Goal: Task Accomplishment & Management: Manage account settings

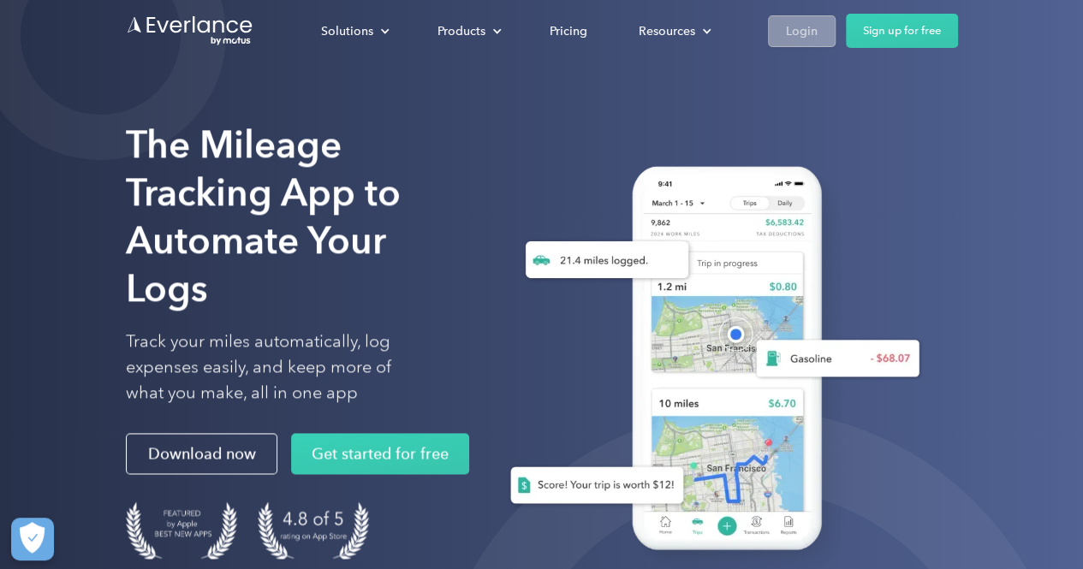
click at [801, 31] on div "Login" at bounding box center [802, 31] width 32 height 21
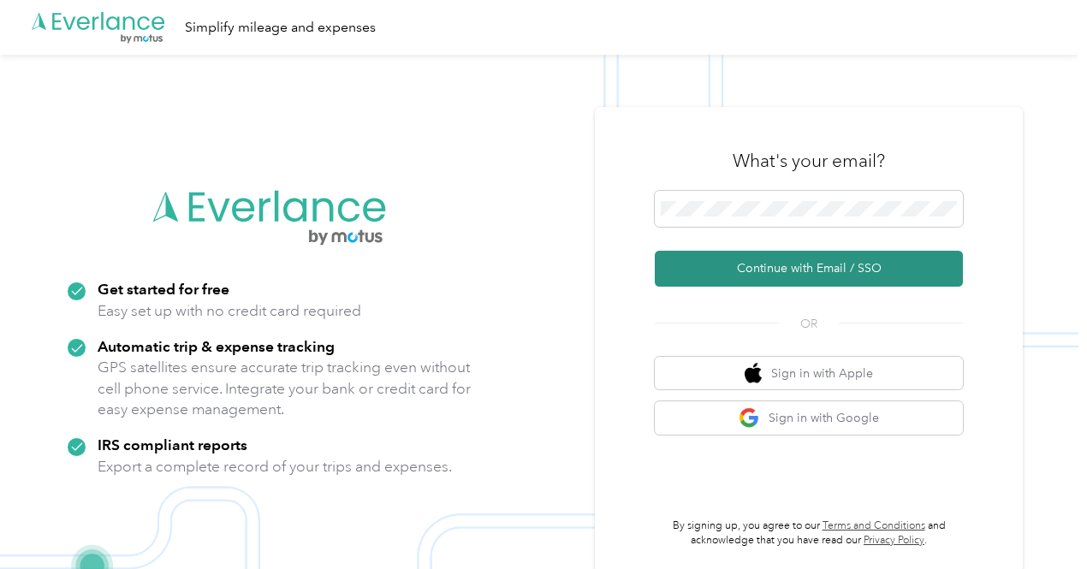
click at [822, 273] on button "Continue with Email / SSO" at bounding box center [809, 269] width 308 height 36
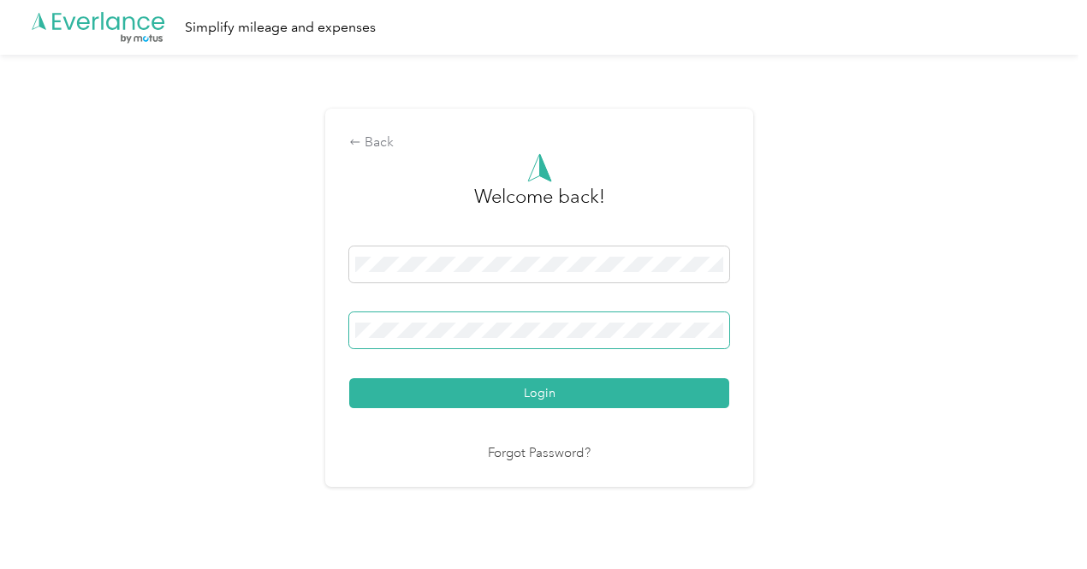
click at [349, 378] on button "Login" at bounding box center [539, 393] width 380 height 30
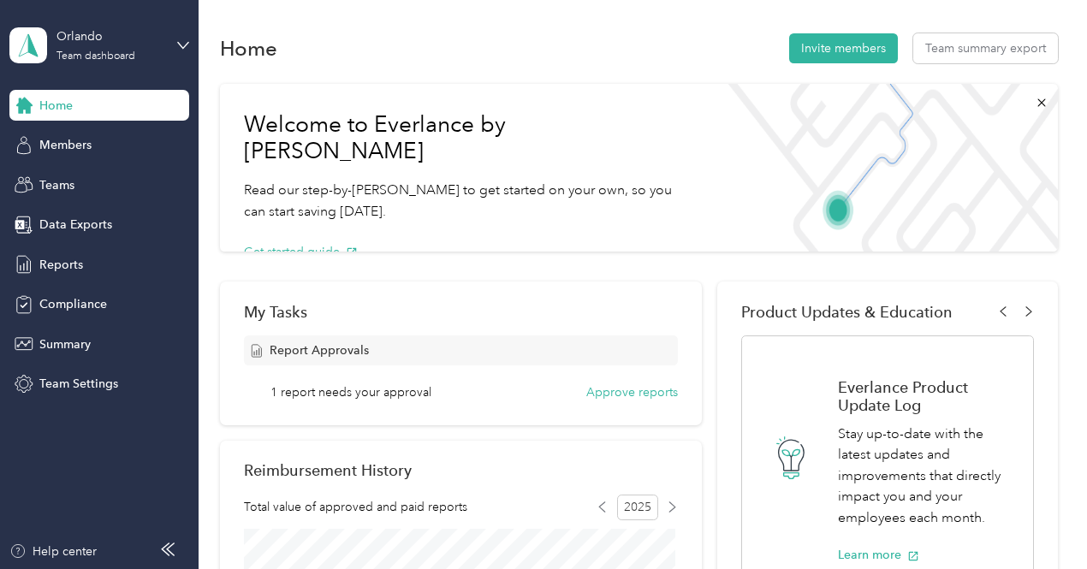
click at [189, 265] on aside "Orlando Team dashboard Home Members Teams Data Exports Reports Compliance Summa…" at bounding box center [99, 284] width 199 height 569
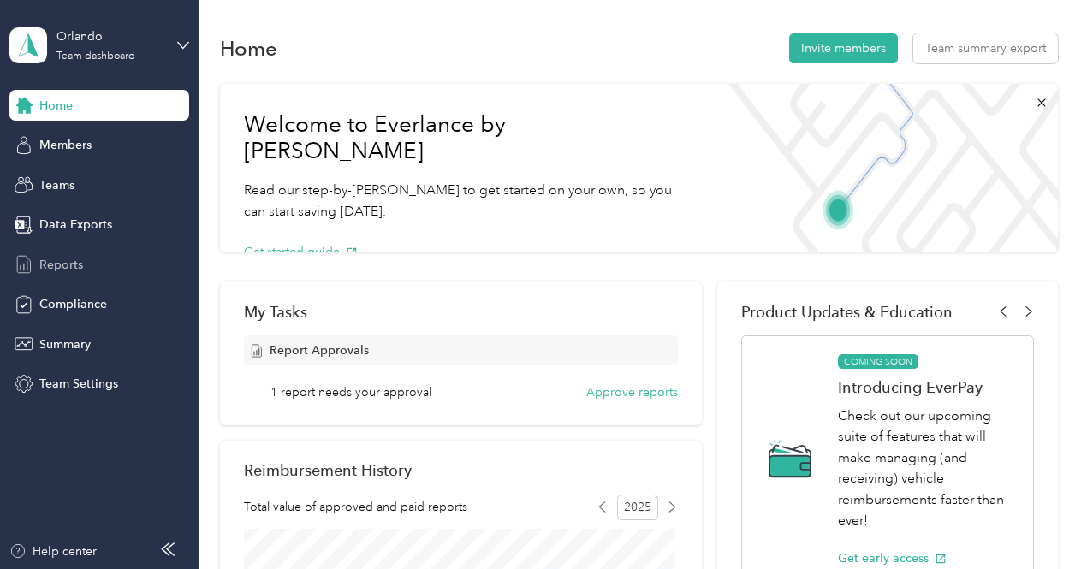
click at [70, 262] on span "Reports" at bounding box center [61, 265] width 44 height 18
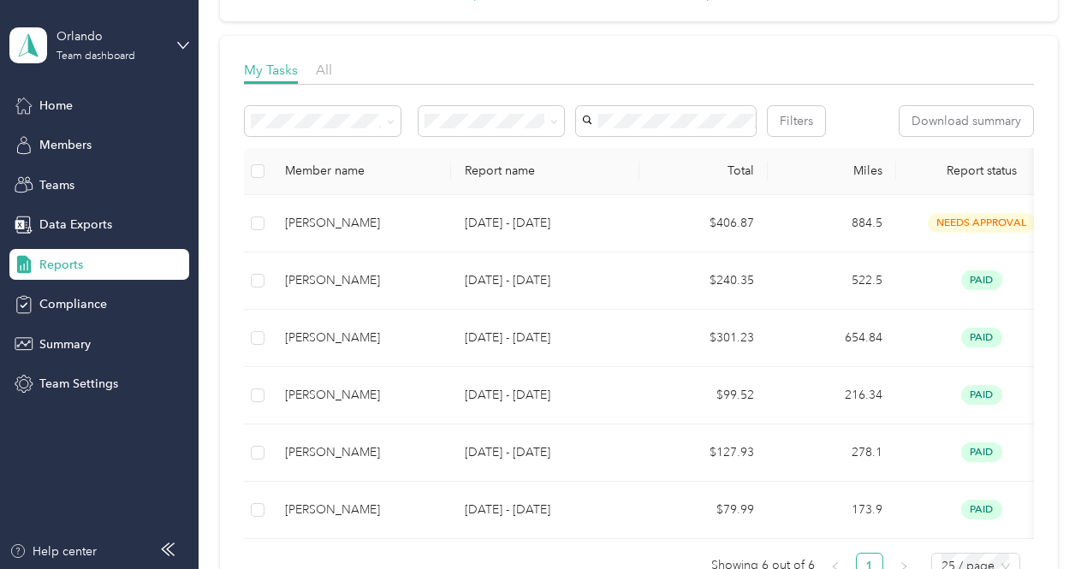
scroll to position [224, 0]
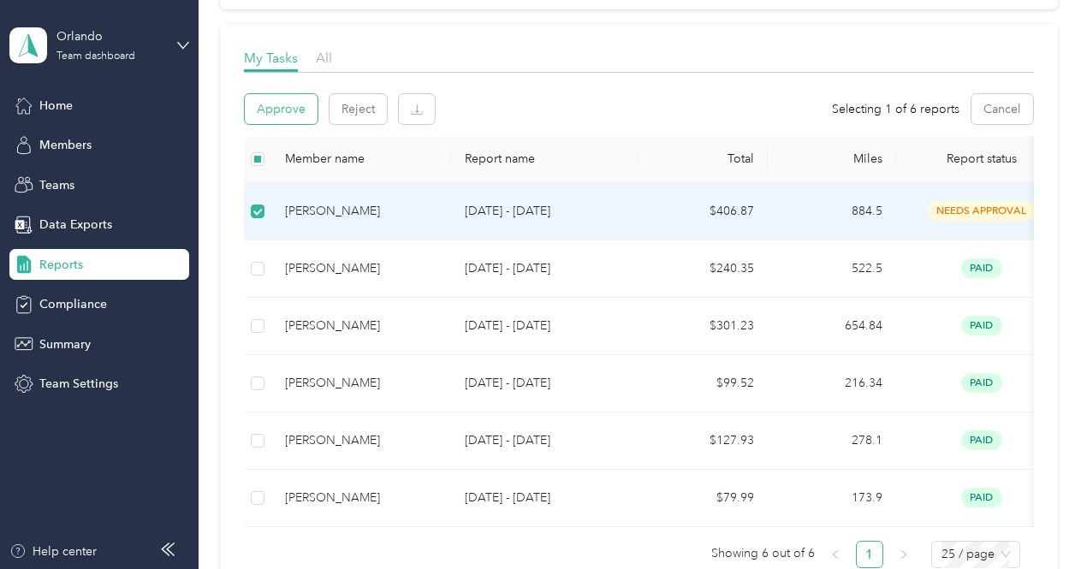
click at [277, 110] on button "Approve" at bounding box center [281, 109] width 73 height 30
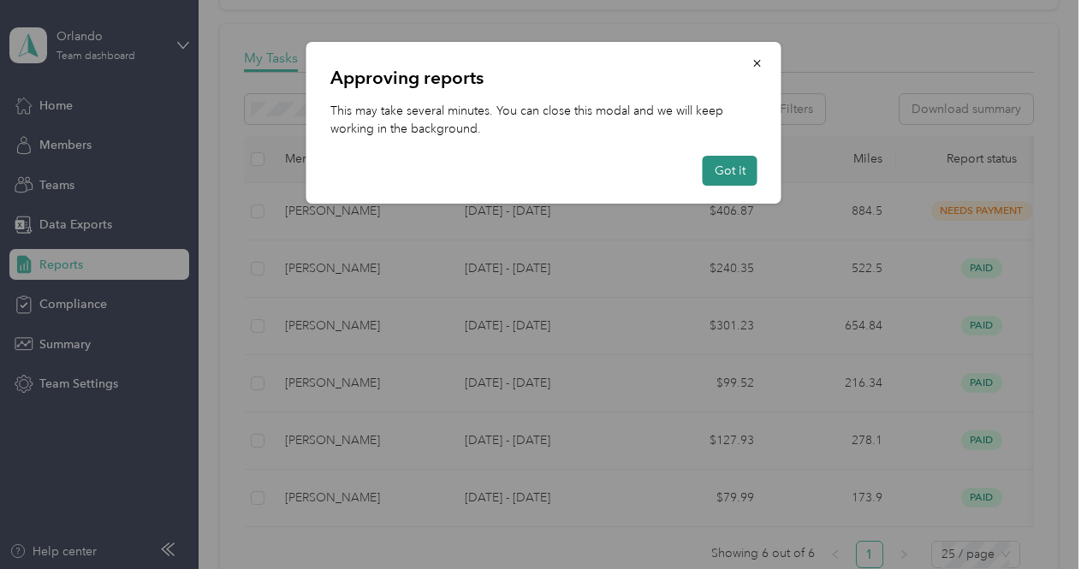
click at [717, 175] on button "Got it" at bounding box center [730, 171] width 55 height 30
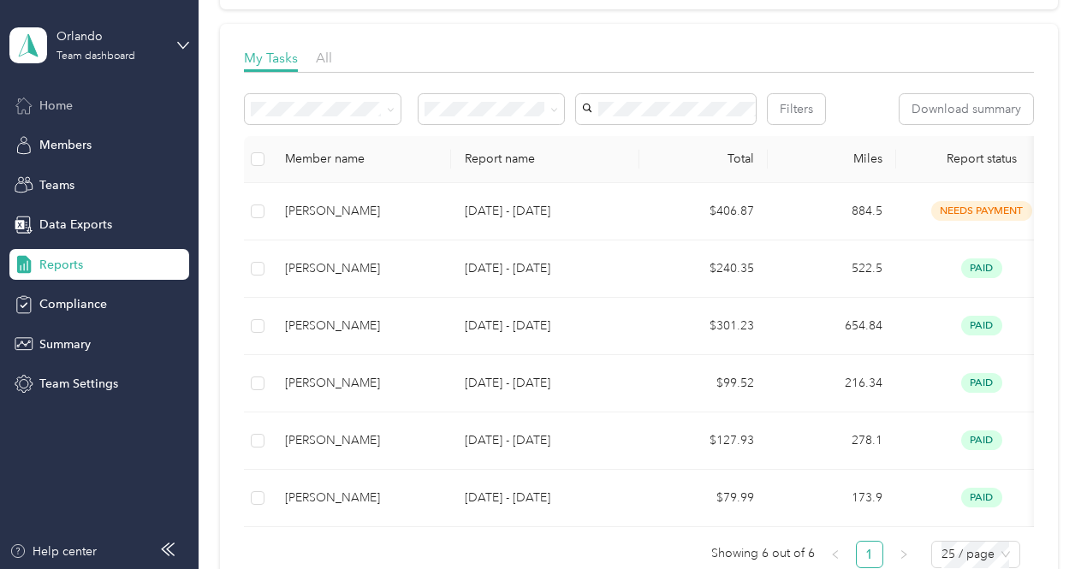
click at [58, 108] on span "Home" at bounding box center [55, 106] width 33 height 18
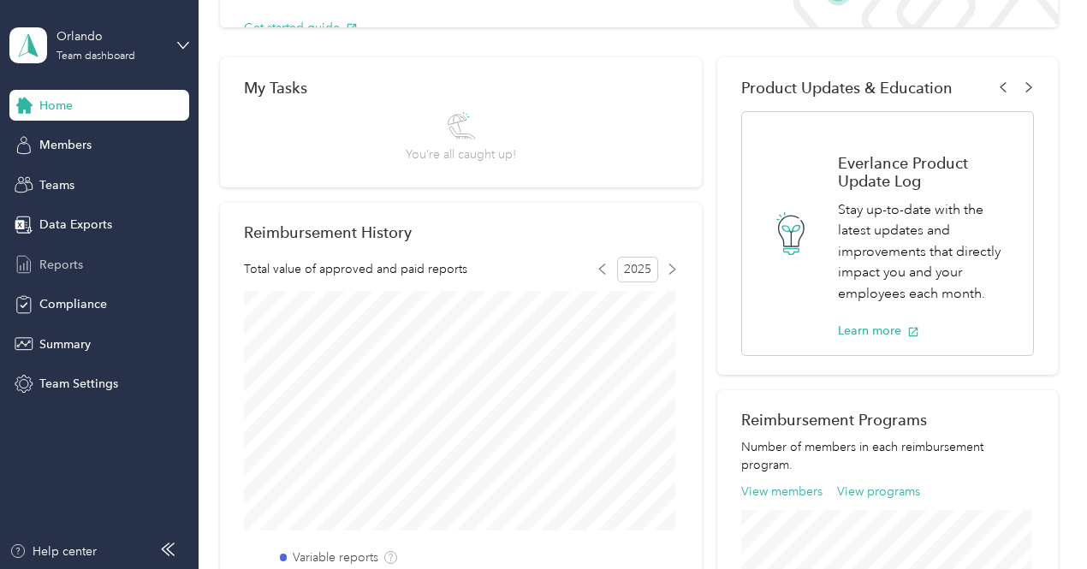
click at [57, 265] on span "Reports" at bounding box center [61, 265] width 44 height 18
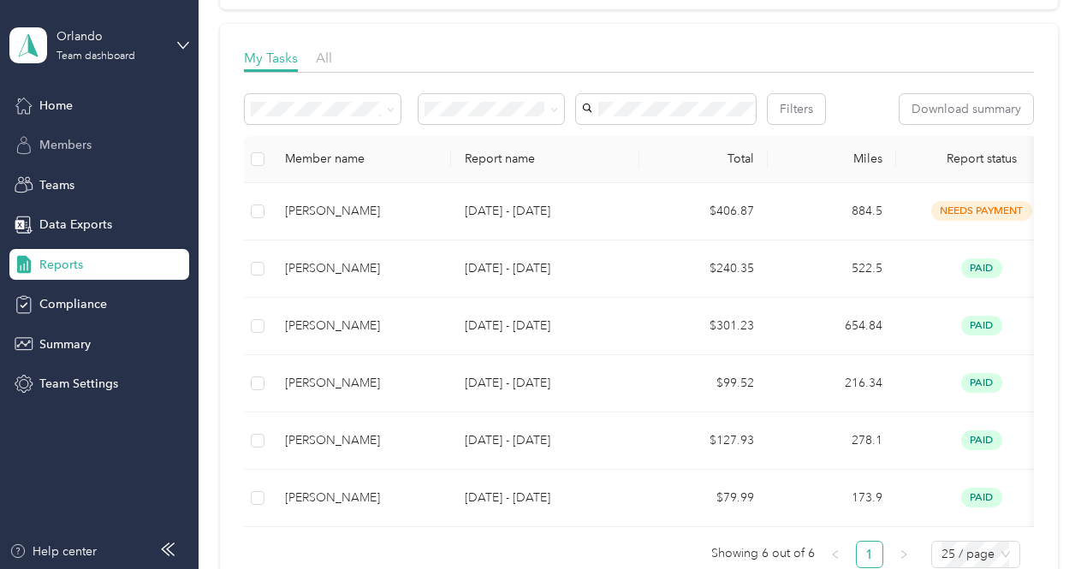
click at [62, 146] on span "Members" at bounding box center [65, 145] width 52 height 18
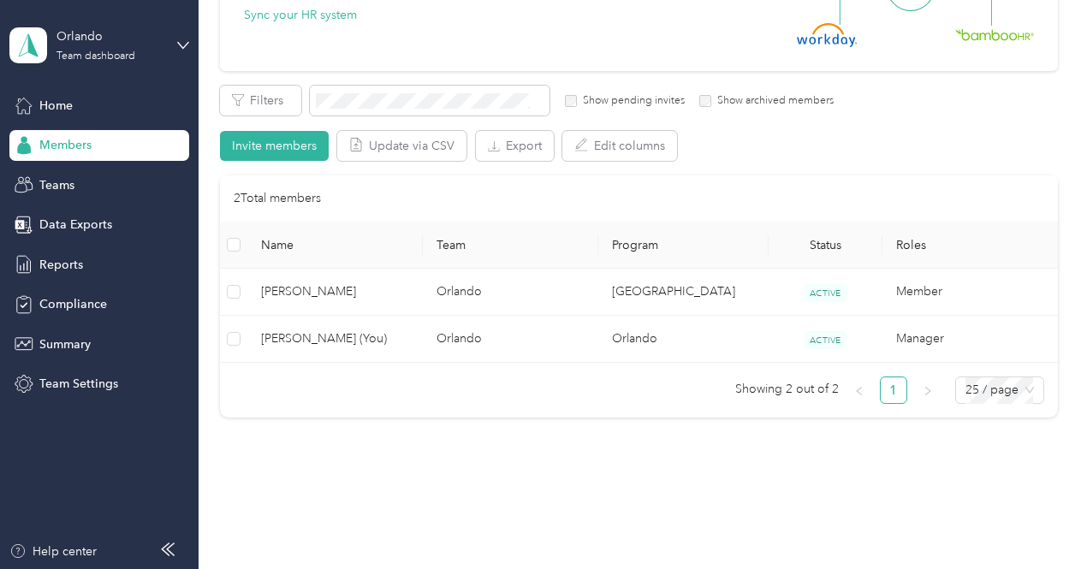
scroll to position [237, 0]
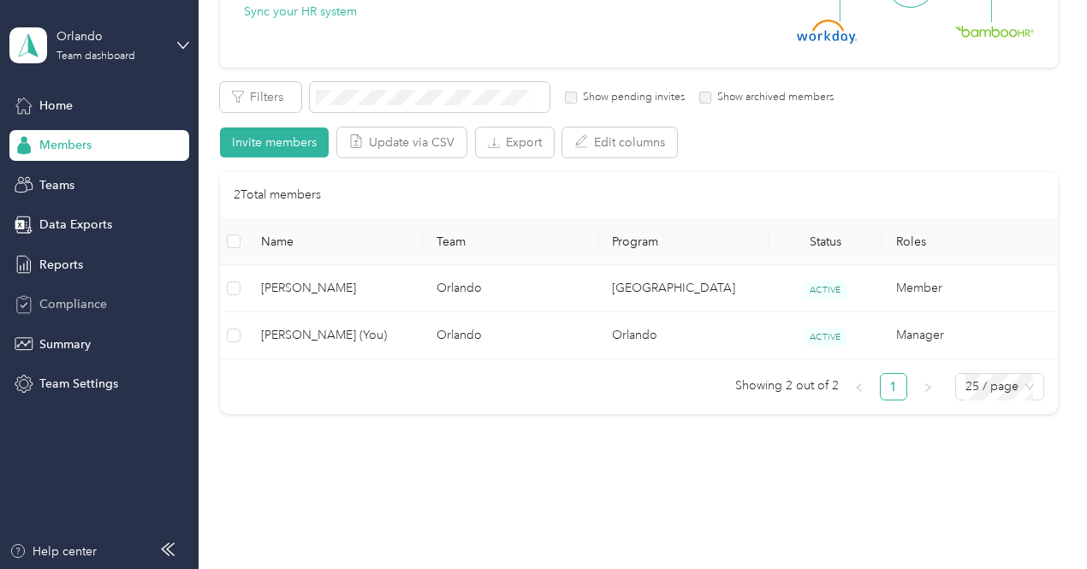
click at [73, 307] on span "Compliance" at bounding box center [73, 304] width 68 height 18
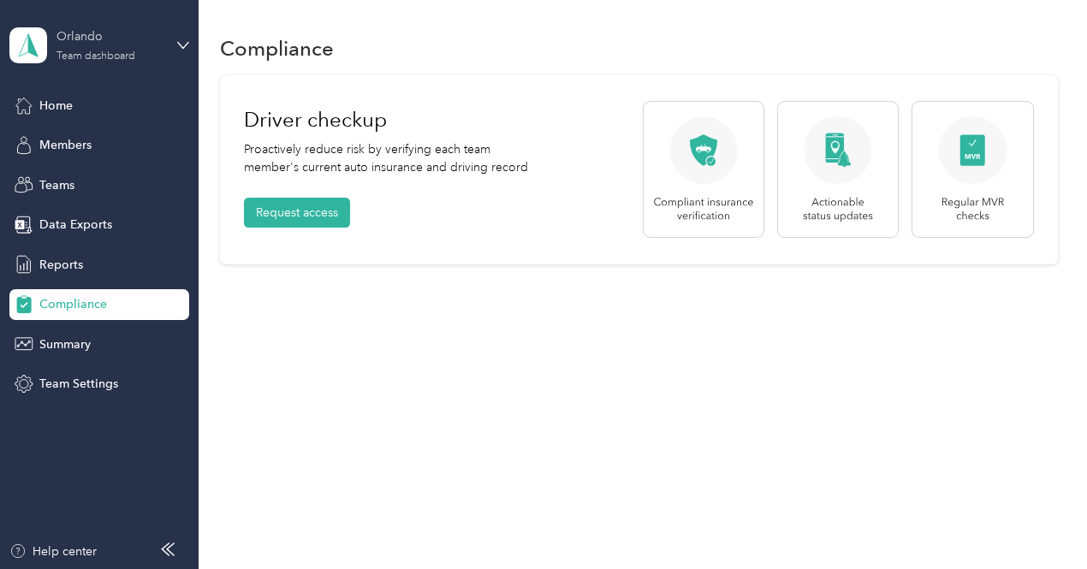
click at [91, 53] on div "Team dashboard" at bounding box center [96, 56] width 79 height 10
click at [75, 181] on div "Personal dashboard" at bounding box center [189, 179] width 336 height 30
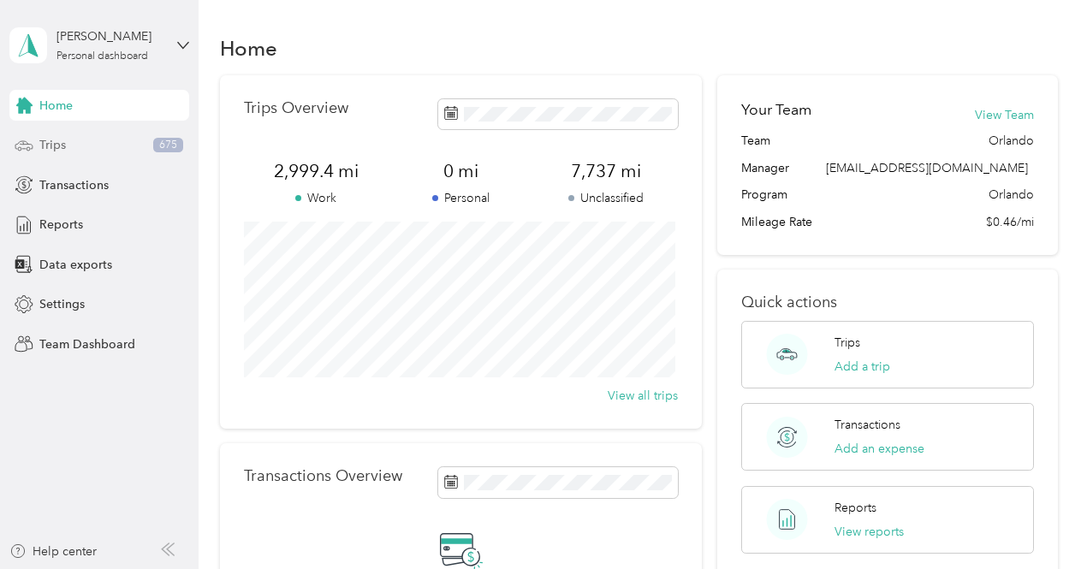
click at [55, 144] on span "Trips" at bounding box center [52, 145] width 27 height 18
